Goal: Check status: Check status

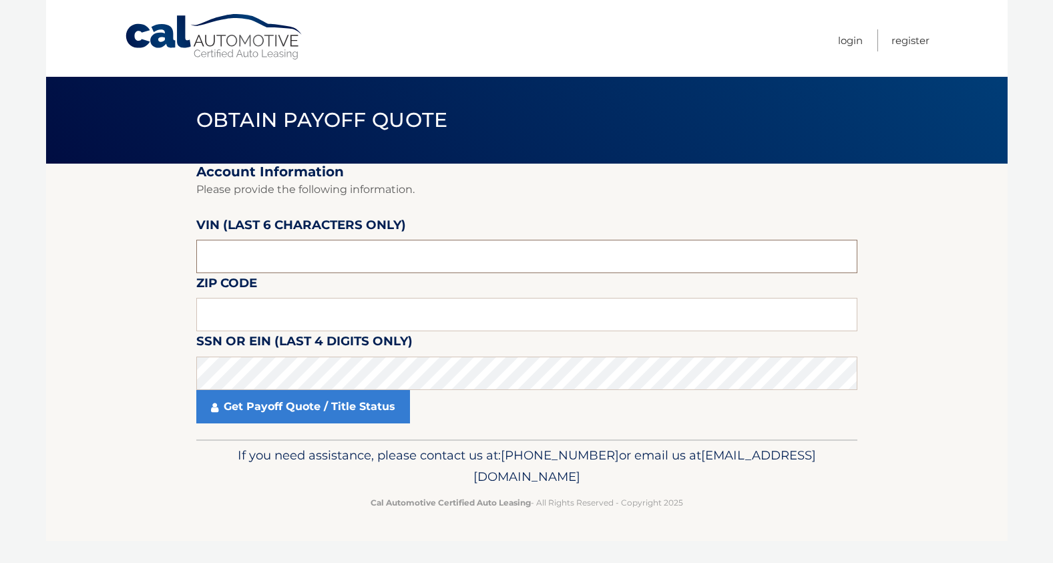
click at [294, 264] on input "text" at bounding box center [526, 256] width 661 height 33
type input "244877"
click at [241, 316] on input "text" at bounding box center [526, 314] width 661 height 33
click at [257, 318] on input "text" at bounding box center [526, 314] width 661 height 33
type input "33914"
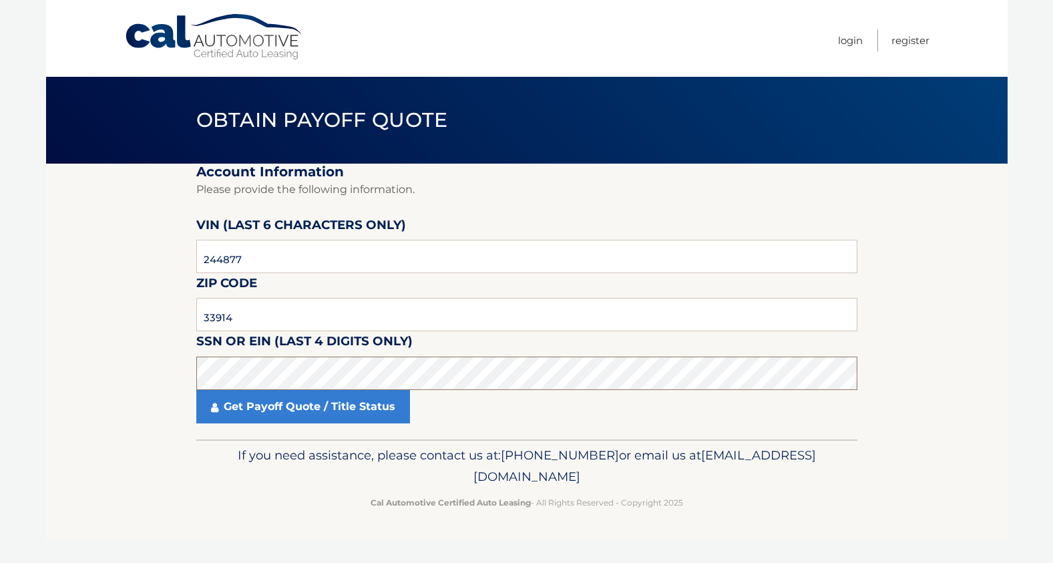
click button "For Originating Dealer" at bounding box center [0, 0] width 0 height 0
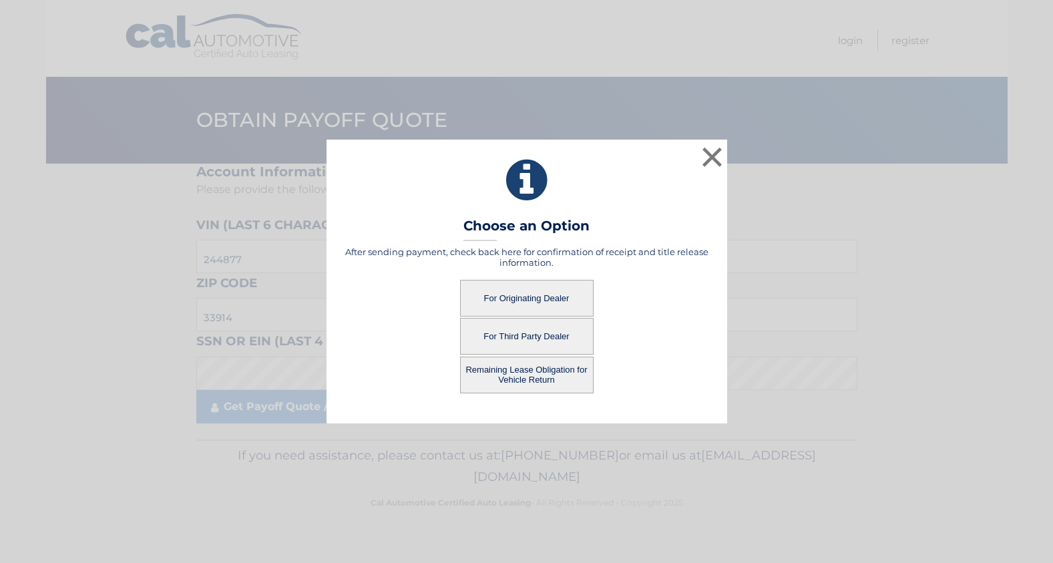
click at [531, 295] on button "For Originating Dealer" at bounding box center [527, 298] width 134 height 37
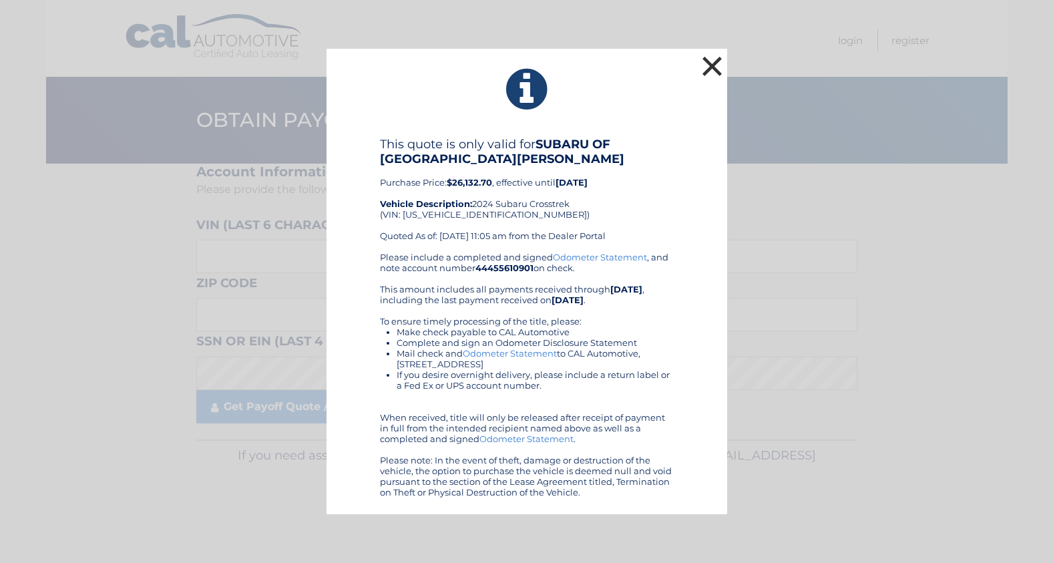
click at [704, 63] on button "×" at bounding box center [712, 66] width 27 height 27
